Goal: Information Seeking & Learning: Find specific fact

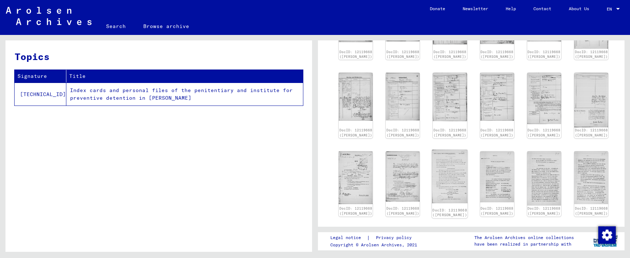
scroll to position [256, 0]
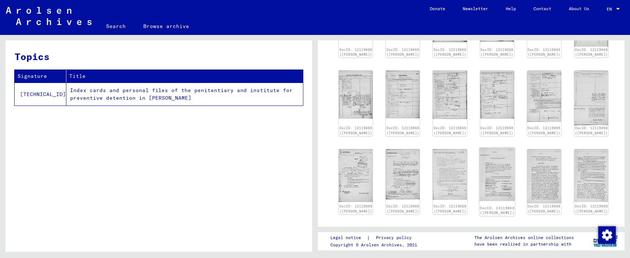
click at [483, 181] on img at bounding box center [497, 175] width 36 height 54
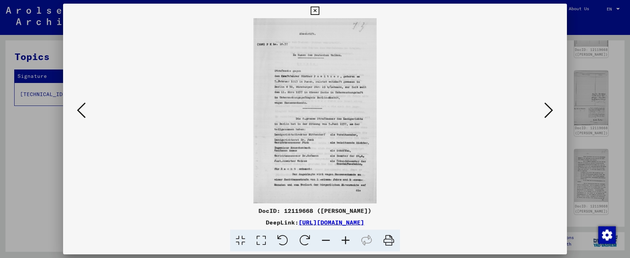
click at [343, 241] on icon at bounding box center [346, 241] width 20 height 22
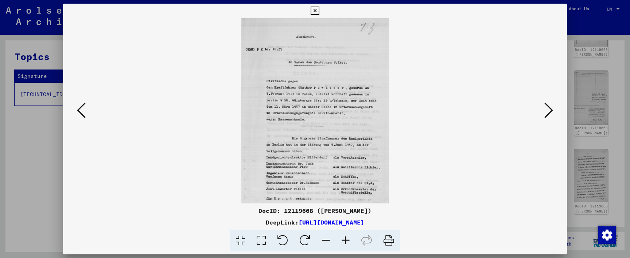
click at [343, 241] on icon at bounding box center [346, 241] width 20 height 22
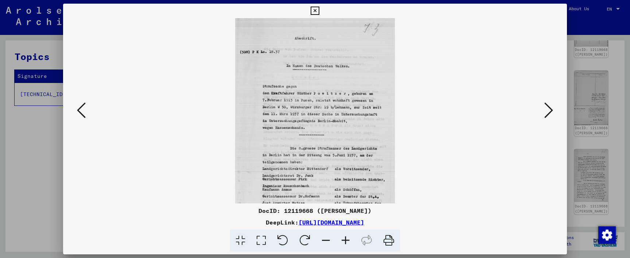
click at [343, 241] on icon at bounding box center [346, 241] width 20 height 22
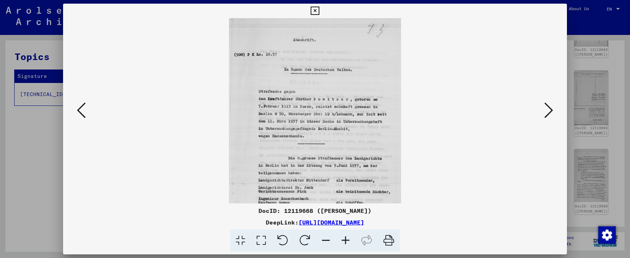
click at [343, 241] on icon at bounding box center [346, 241] width 20 height 22
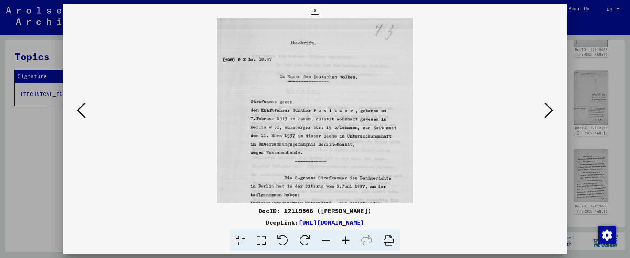
click at [343, 241] on icon at bounding box center [346, 241] width 20 height 22
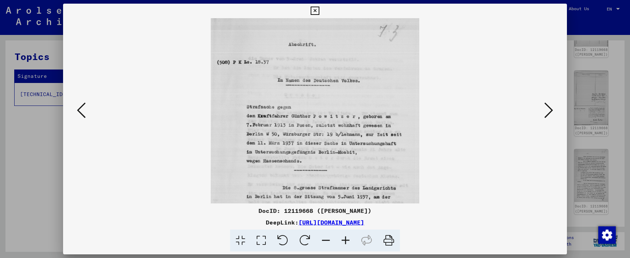
click at [343, 241] on icon at bounding box center [346, 241] width 20 height 22
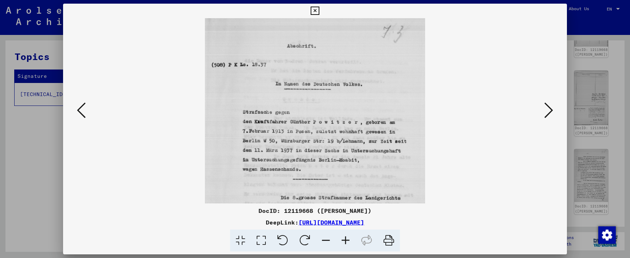
click at [343, 241] on icon at bounding box center [346, 241] width 20 height 22
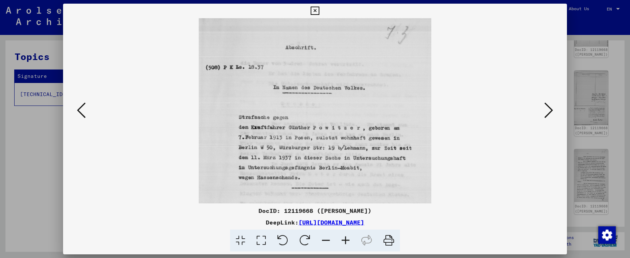
click at [343, 241] on icon at bounding box center [346, 241] width 20 height 22
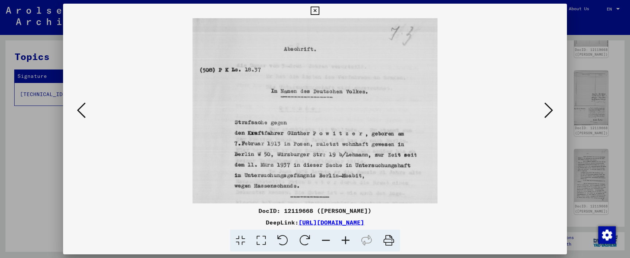
click at [343, 241] on icon at bounding box center [346, 241] width 20 height 22
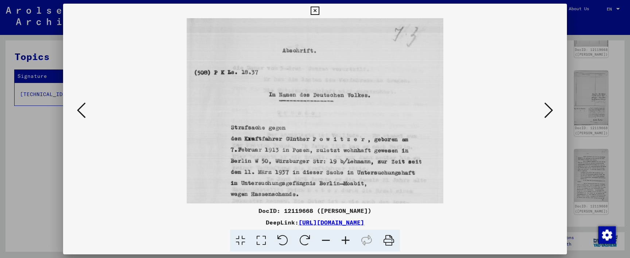
click at [343, 241] on icon at bounding box center [346, 241] width 20 height 22
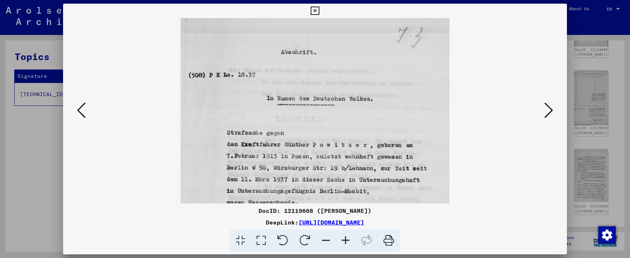
click at [343, 241] on icon at bounding box center [346, 241] width 20 height 22
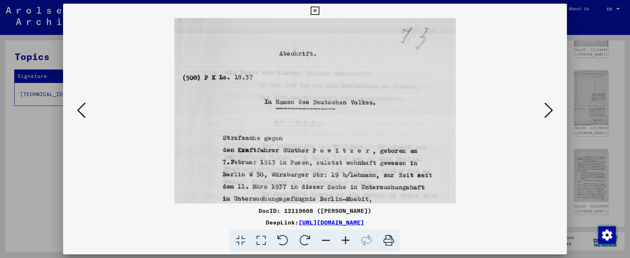
click at [343, 241] on icon at bounding box center [346, 241] width 20 height 22
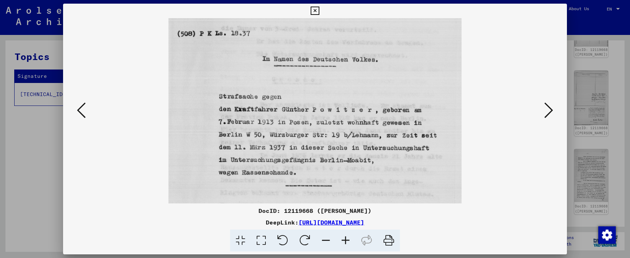
scroll to position [50, 0]
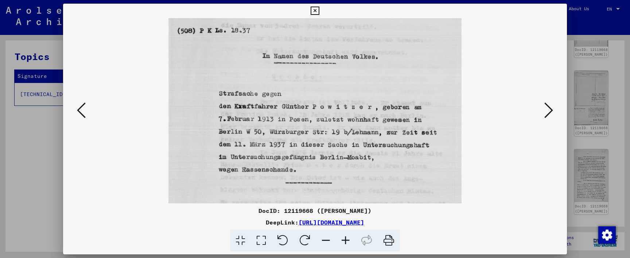
drag, startPoint x: 350, startPoint y: 146, endPoint x: 349, endPoint y: 97, distance: 49.6
click at [546, 109] on icon at bounding box center [548, 110] width 9 height 17
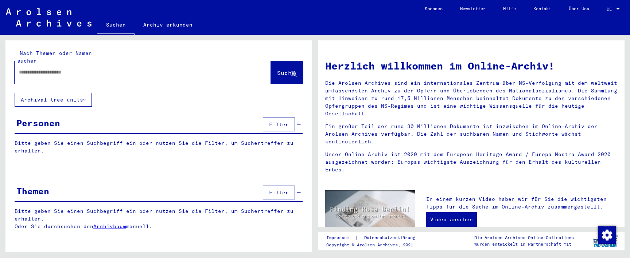
click at [106, 64] on div at bounding box center [132, 72] width 234 height 16
click at [122, 69] on div at bounding box center [132, 72] width 234 height 16
click at [132, 69] on input "text" at bounding box center [134, 73] width 230 height 8
paste input "**********"
click at [81, 69] on input "**********" at bounding box center [134, 73] width 230 height 8
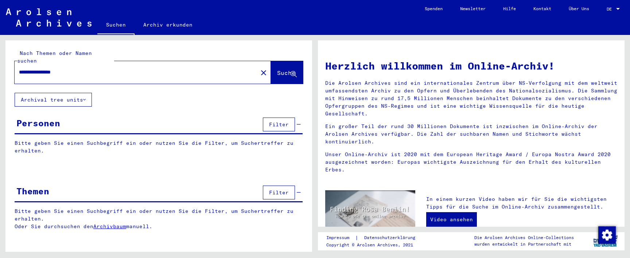
type input "**********"
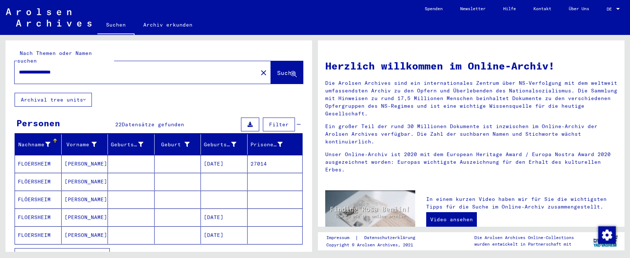
click at [228, 155] on mat-cell "08/02/1884" at bounding box center [224, 163] width 47 height 17
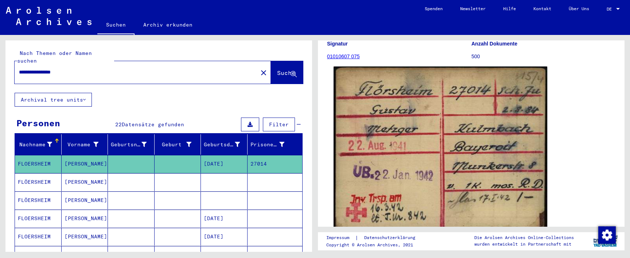
scroll to position [83, 0]
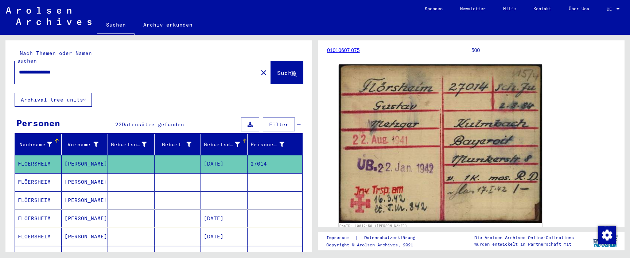
click at [243, 139] on div at bounding box center [244, 141] width 4 height 4
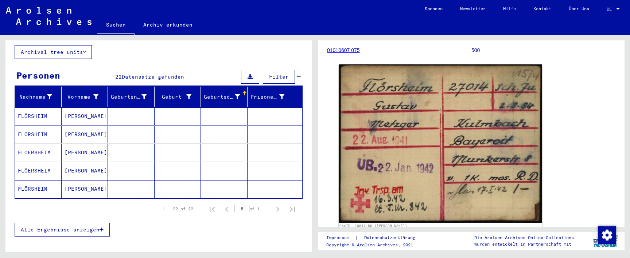
scroll to position [52, 0]
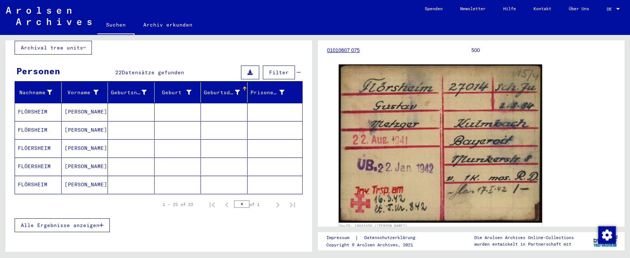
click at [202, 106] on mat-cell at bounding box center [224, 112] width 47 height 18
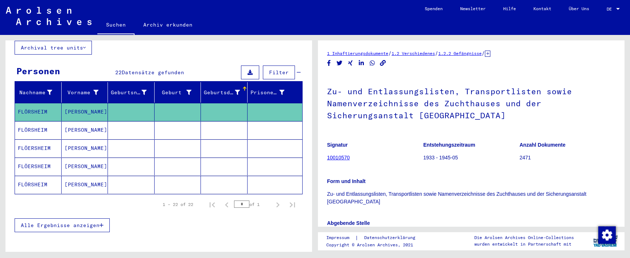
click at [183, 127] on mat-cell at bounding box center [178, 130] width 47 height 18
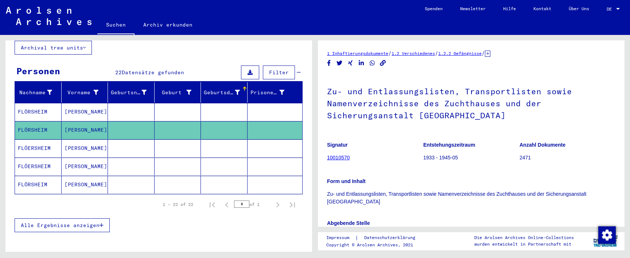
click at [183, 141] on mat-cell at bounding box center [178, 149] width 47 height 18
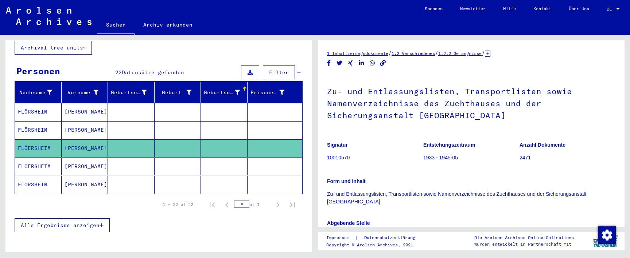
click at [183, 163] on mat-cell at bounding box center [178, 167] width 47 height 18
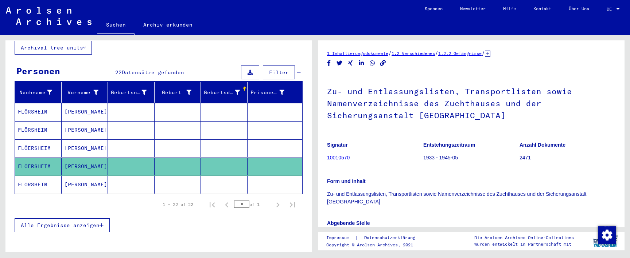
click at [183, 179] on mat-cell at bounding box center [178, 185] width 47 height 18
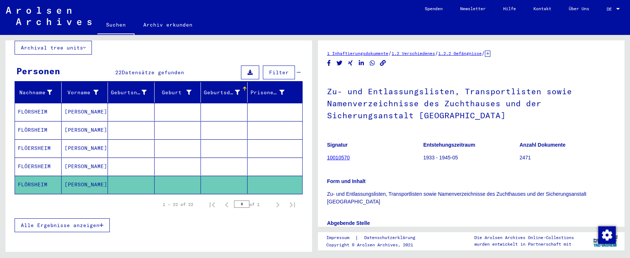
click at [97, 222] on span "Alle Ergebnisse anzeigen" at bounding box center [60, 225] width 79 height 7
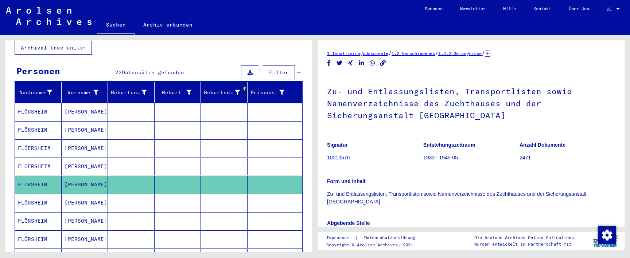
click at [139, 196] on mat-cell at bounding box center [131, 203] width 47 height 18
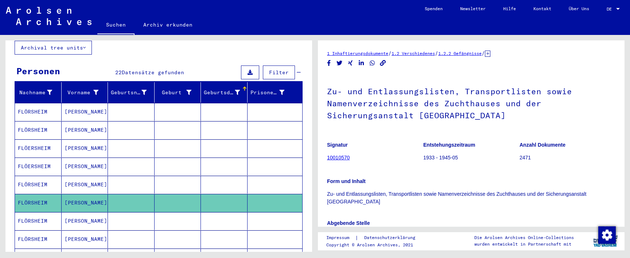
click at [141, 216] on mat-cell at bounding box center [131, 221] width 47 height 18
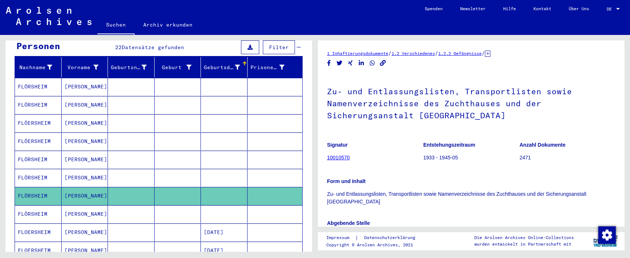
click at [144, 207] on mat-cell at bounding box center [131, 215] width 47 height 18
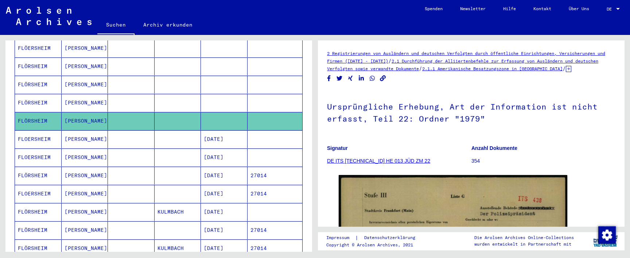
scroll to position [171, 0]
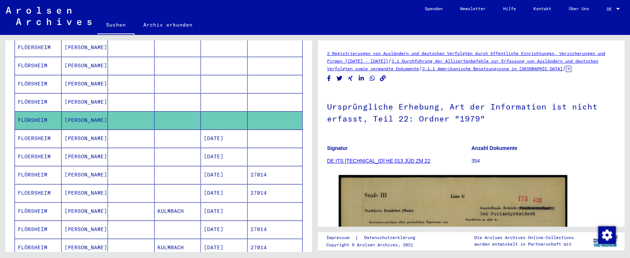
click at [144, 184] on mat-cell at bounding box center [131, 193] width 47 height 18
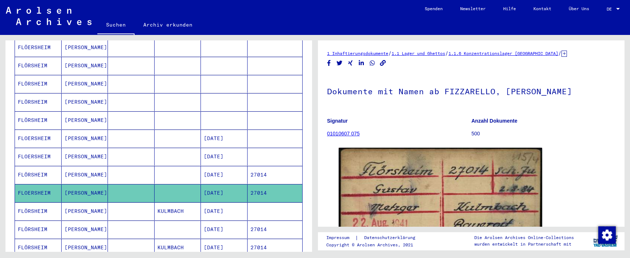
click at [147, 168] on mat-cell at bounding box center [131, 175] width 47 height 18
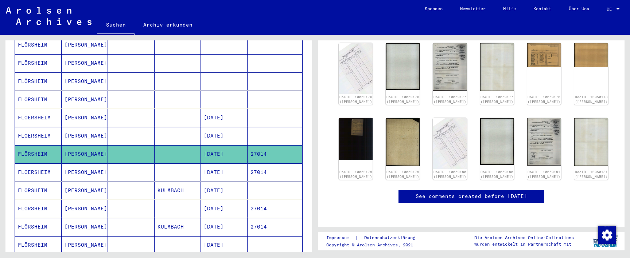
scroll to position [271, 0]
click at [175, 166] on mat-cell at bounding box center [178, 173] width 47 height 18
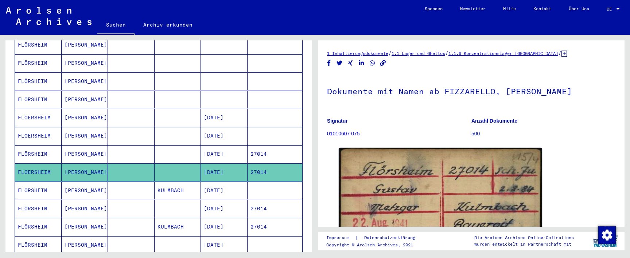
click at [175, 186] on mat-cell "KULMBACH" at bounding box center [178, 191] width 47 height 18
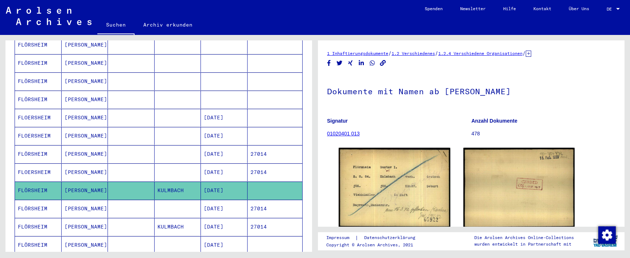
click at [179, 200] on mat-cell at bounding box center [178, 209] width 47 height 18
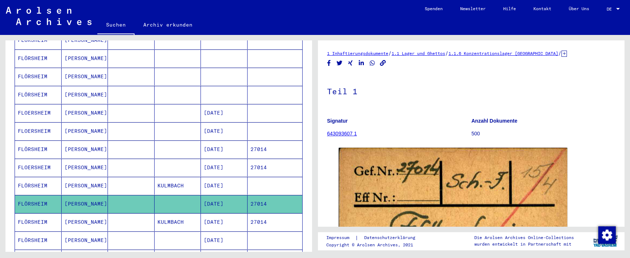
scroll to position [224, 0]
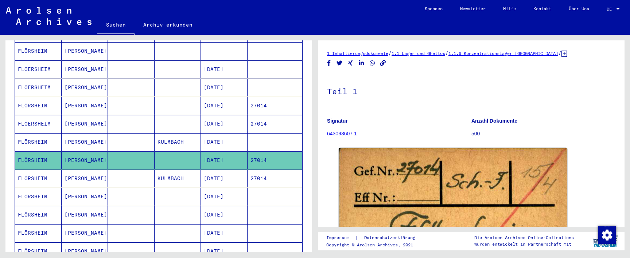
click at [178, 172] on mat-cell "KULMBACH" at bounding box center [178, 179] width 47 height 18
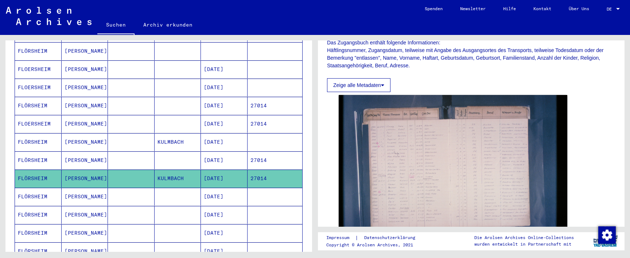
click at [172, 193] on mat-cell at bounding box center [178, 197] width 47 height 18
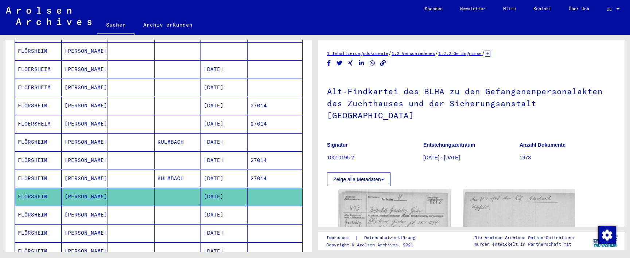
click at [163, 206] on mat-cell at bounding box center [178, 215] width 47 height 18
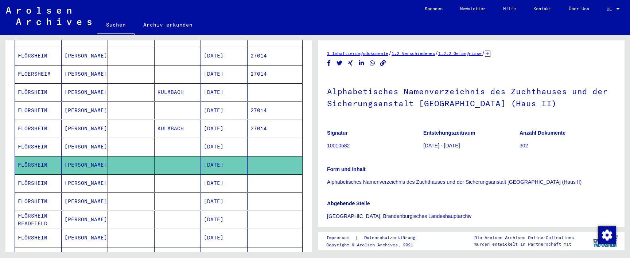
click at [176, 178] on mat-cell at bounding box center [178, 184] width 47 height 18
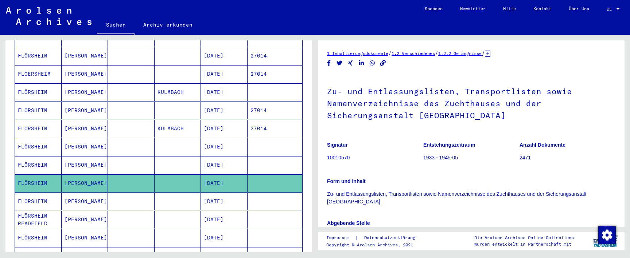
click at [177, 195] on mat-cell at bounding box center [178, 202] width 47 height 18
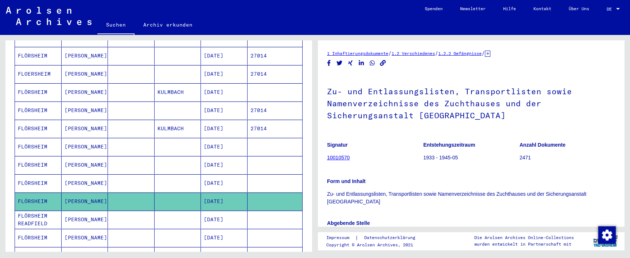
click at [181, 214] on mat-cell at bounding box center [178, 220] width 47 height 18
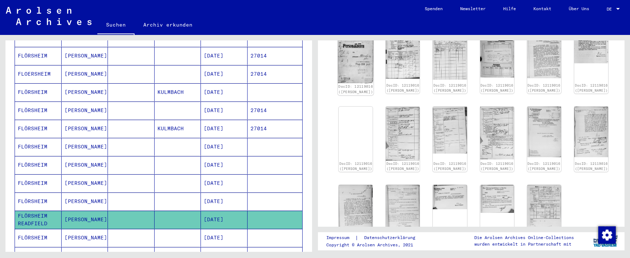
click at [359, 71] on img at bounding box center [356, 56] width 36 height 56
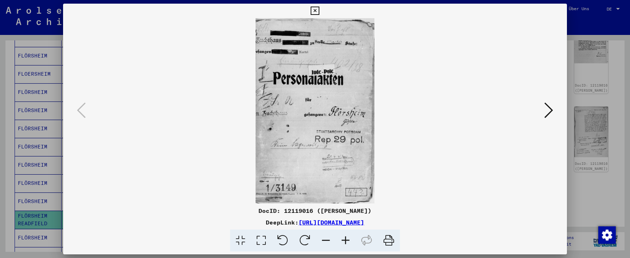
click at [546, 112] on icon at bounding box center [548, 110] width 9 height 17
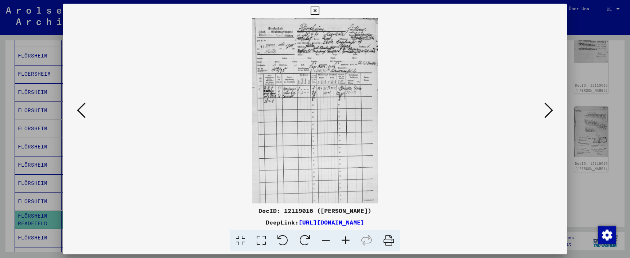
click at [546, 112] on icon at bounding box center [548, 110] width 9 height 17
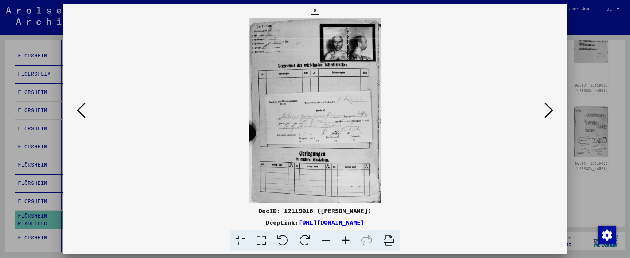
click at [546, 112] on icon at bounding box center [548, 110] width 9 height 17
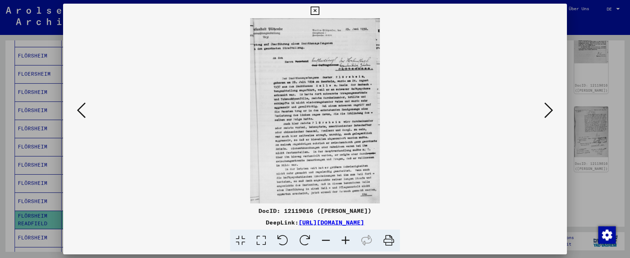
click at [349, 241] on icon at bounding box center [346, 241] width 20 height 22
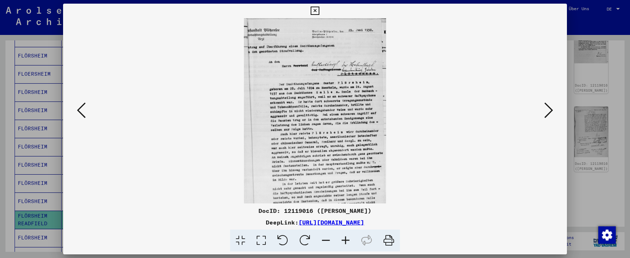
click at [349, 241] on icon at bounding box center [346, 241] width 20 height 22
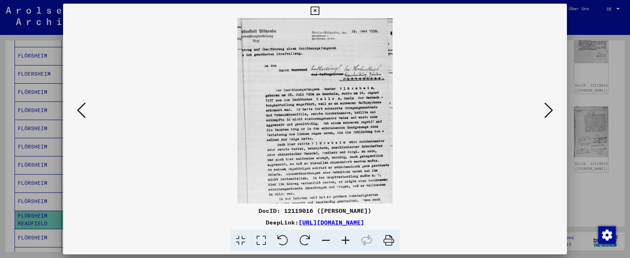
click at [349, 241] on icon at bounding box center [346, 241] width 20 height 22
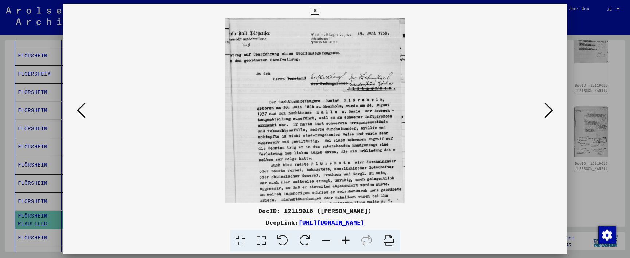
click at [349, 241] on icon at bounding box center [346, 241] width 20 height 22
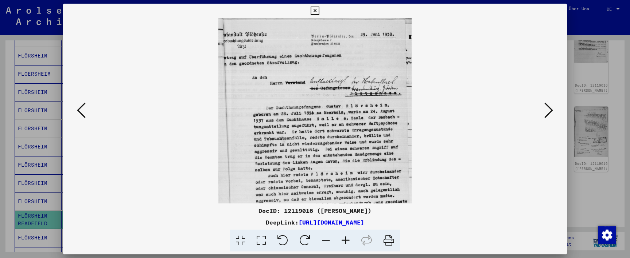
click at [349, 241] on icon at bounding box center [346, 241] width 20 height 22
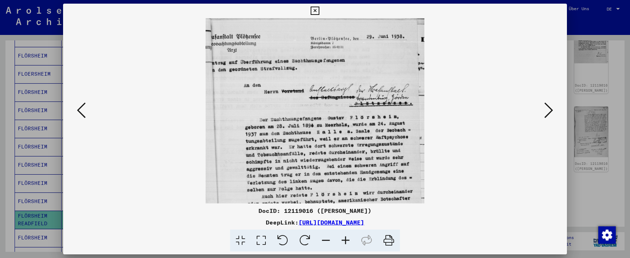
click at [349, 241] on icon at bounding box center [346, 241] width 20 height 22
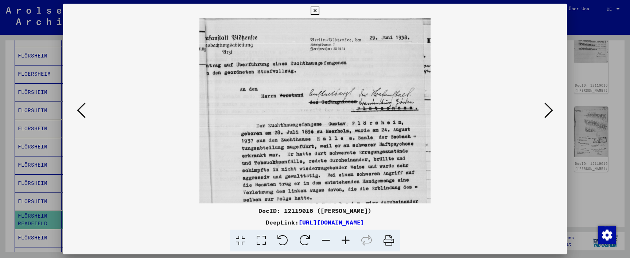
click at [349, 241] on icon at bounding box center [346, 241] width 20 height 22
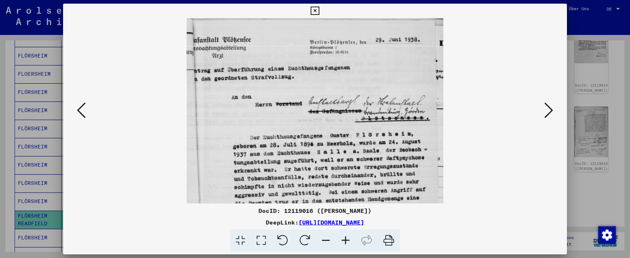
click at [349, 241] on icon at bounding box center [346, 241] width 20 height 22
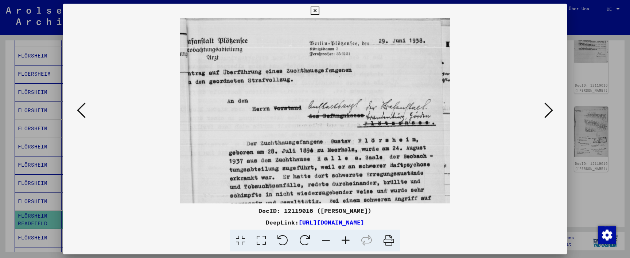
click at [349, 241] on icon at bounding box center [346, 241] width 20 height 22
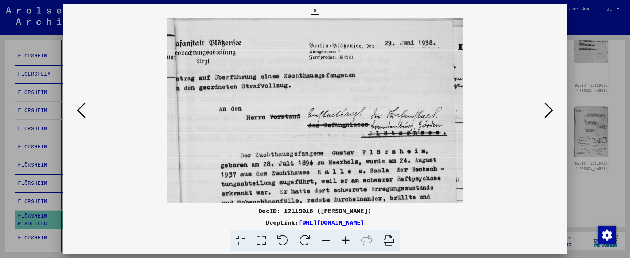
click at [349, 241] on icon at bounding box center [346, 241] width 20 height 22
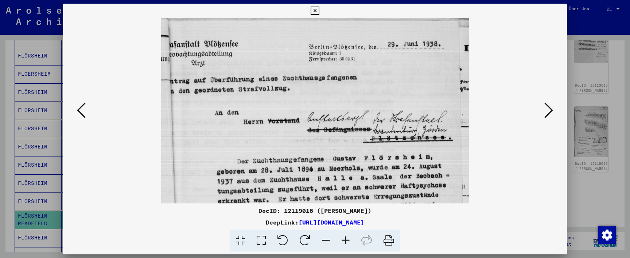
click at [349, 241] on icon at bounding box center [346, 241] width 20 height 22
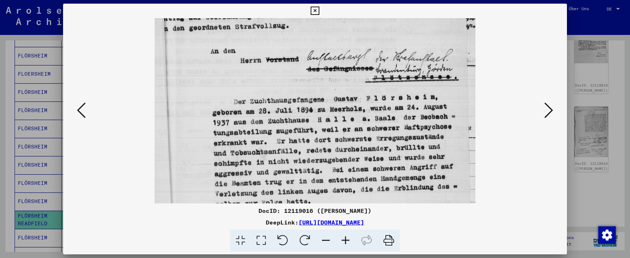
drag, startPoint x: 376, startPoint y: 176, endPoint x: 375, endPoint y: 110, distance: 66.0
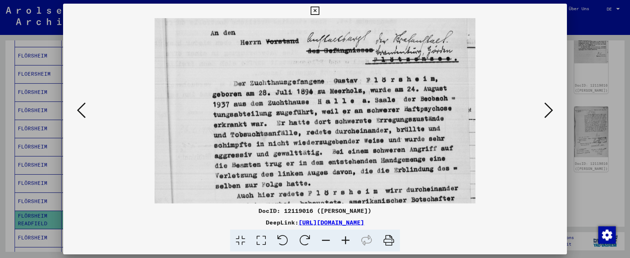
drag, startPoint x: 388, startPoint y: 186, endPoint x: 388, endPoint y: 167, distance: 19.0
click at [506, 125] on div at bounding box center [315, 110] width 454 height 185
click at [545, 111] on icon at bounding box center [548, 110] width 9 height 17
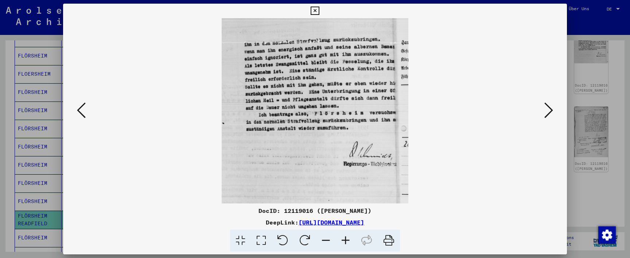
click at [546, 112] on icon at bounding box center [548, 110] width 9 height 17
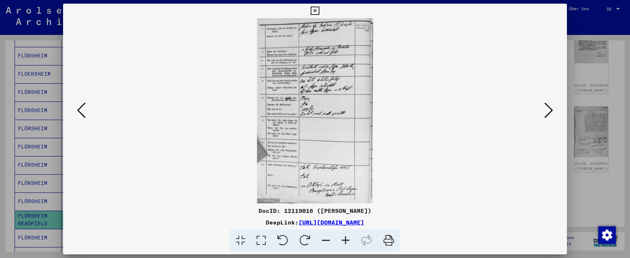
click at [546, 112] on icon at bounding box center [548, 110] width 9 height 17
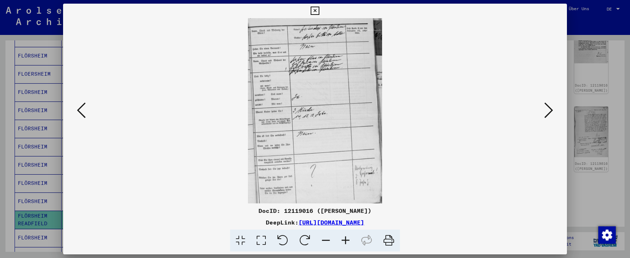
click at [546, 113] on icon at bounding box center [548, 110] width 9 height 17
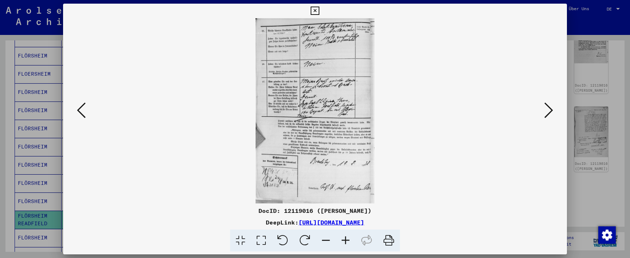
click at [546, 114] on icon at bounding box center [548, 110] width 9 height 17
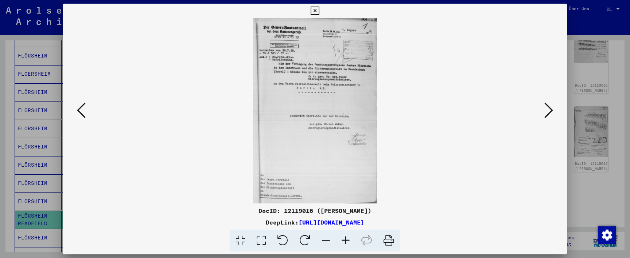
click at [345, 239] on icon at bounding box center [346, 241] width 20 height 22
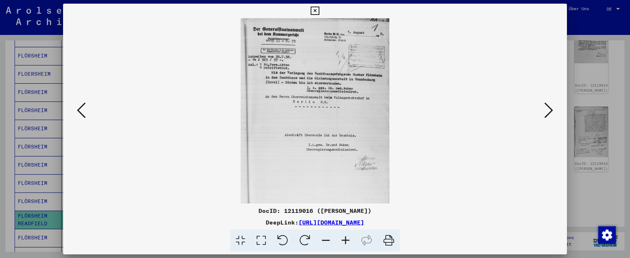
click at [345, 239] on icon at bounding box center [346, 241] width 20 height 22
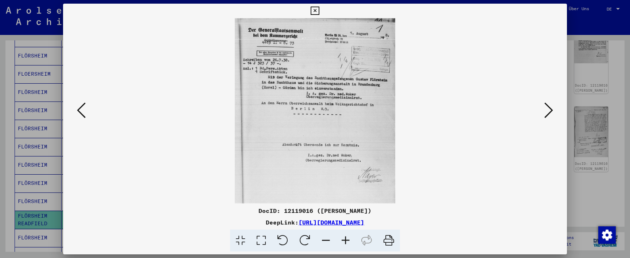
click at [345, 239] on icon at bounding box center [346, 241] width 20 height 22
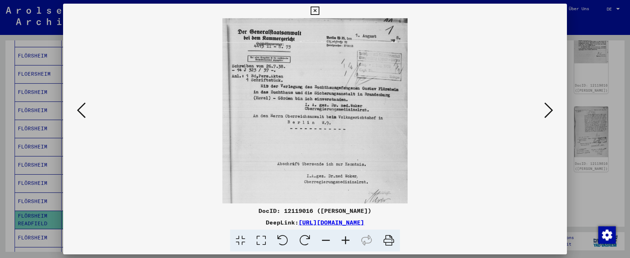
click at [345, 239] on icon at bounding box center [346, 241] width 20 height 22
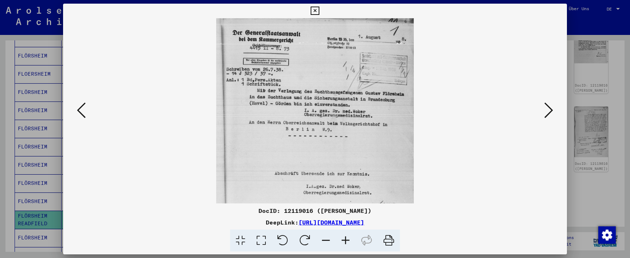
click at [345, 239] on icon at bounding box center [346, 241] width 20 height 22
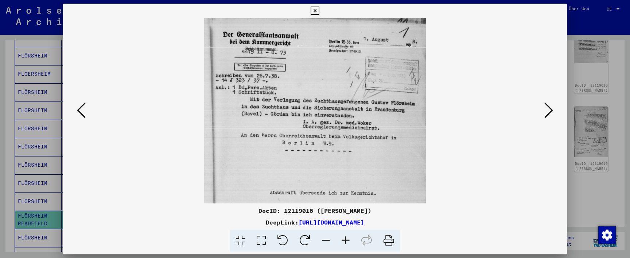
click at [345, 239] on icon at bounding box center [346, 241] width 20 height 22
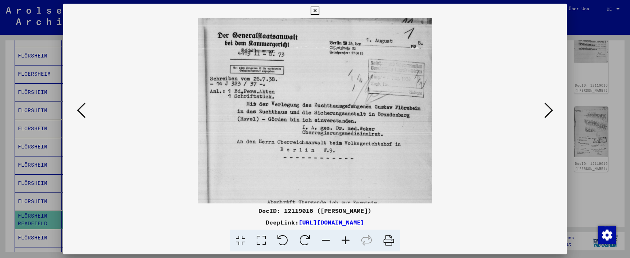
click at [345, 239] on icon at bounding box center [346, 241] width 20 height 22
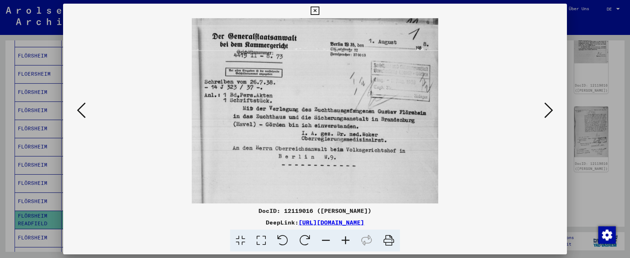
click at [545, 113] on icon at bounding box center [548, 110] width 9 height 17
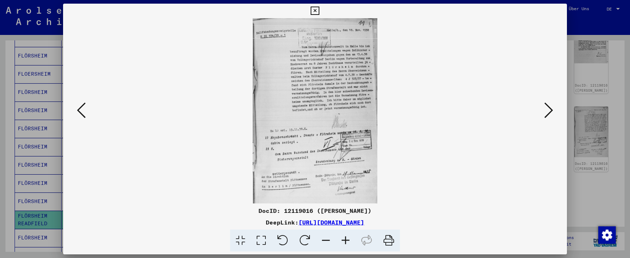
click at [545, 113] on icon at bounding box center [548, 110] width 9 height 17
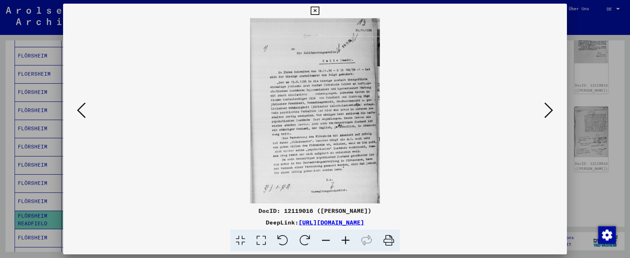
click at [545, 113] on icon at bounding box center [548, 110] width 9 height 17
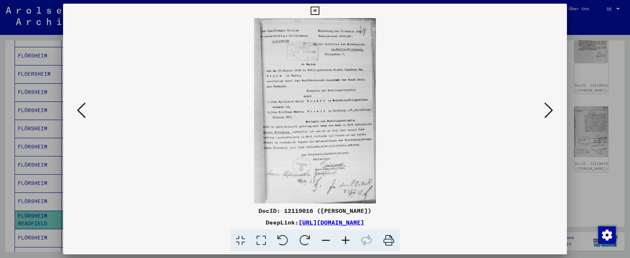
click at [345, 245] on icon at bounding box center [346, 241] width 20 height 22
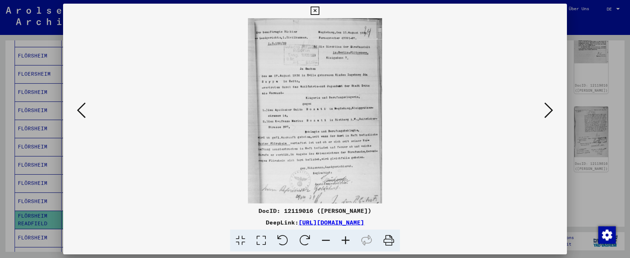
click at [345, 245] on icon at bounding box center [346, 241] width 20 height 22
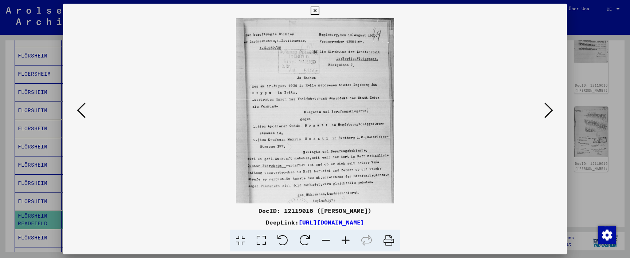
click at [345, 245] on icon at bounding box center [346, 241] width 20 height 22
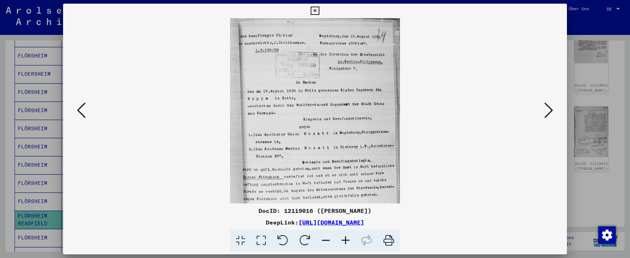
click at [345, 245] on icon at bounding box center [346, 241] width 20 height 22
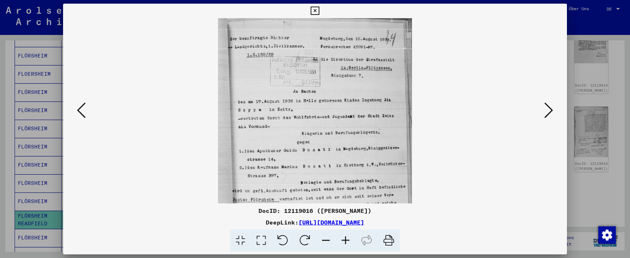
click at [345, 245] on icon at bounding box center [346, 241] width 20 height 22
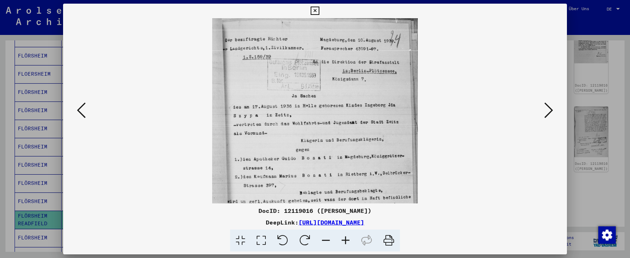
click at [345, 245] on icon at bounding box center [346, 241] width 20 height 22
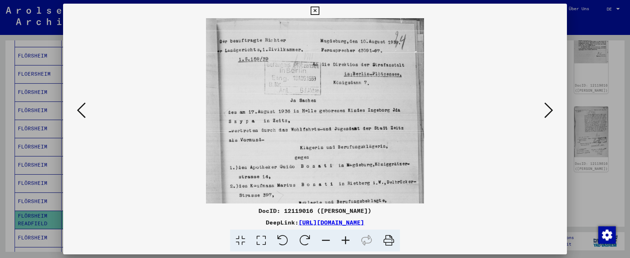
click at [345, 245] on icon at bounding box center [346, 241] width 20 height 22
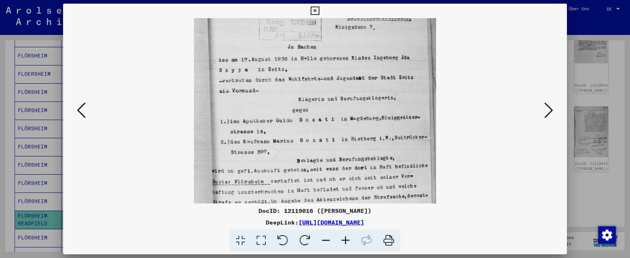
drag, startPoint x: 407, startPoint y: 166, endPoint x: 411, endPoint y: 103, distance: 62.8
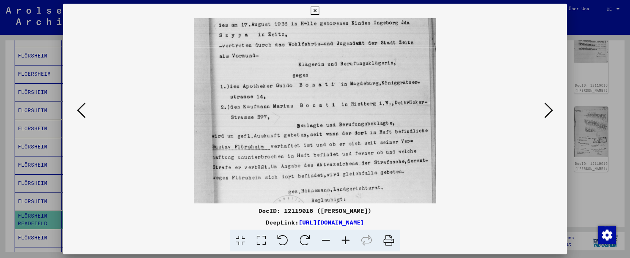
drag, startPoint x: 419, startPoint y: 139, endPoint x: 418, endPoint y: 103, distance: 36.1
click at [550, 113] on icon at bounding box center [548, 110] width 9 height 17
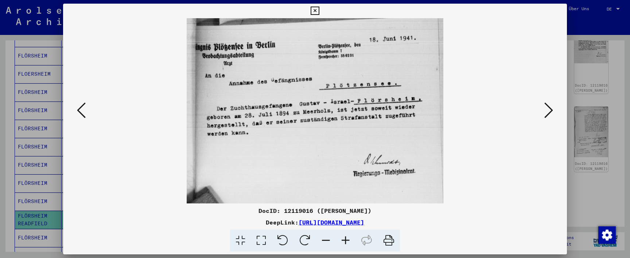
scroll to position [0, 0]
click at [550, 112] on icon at bounding box center [548, 110] width 9 height 17
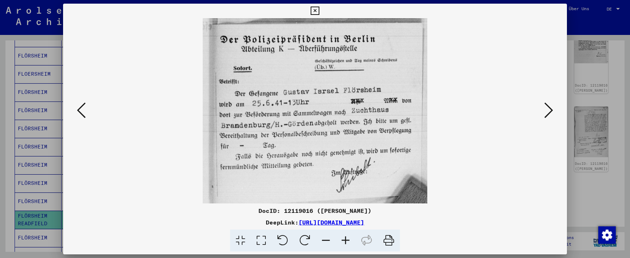
click at [547, 110] on icon at bounding box center [548, 110] width 9 height 17
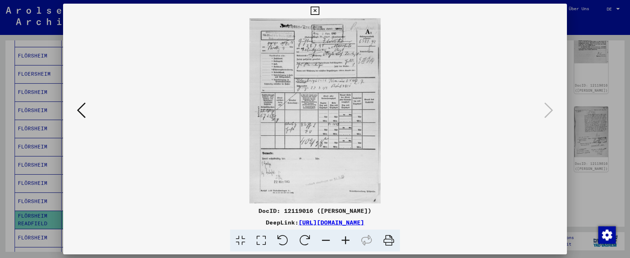
click at [321, 12] on button at bounding box center [314, 11] width 13 height 15
